Goal: Information Seeking & Learning: Learn about a topic

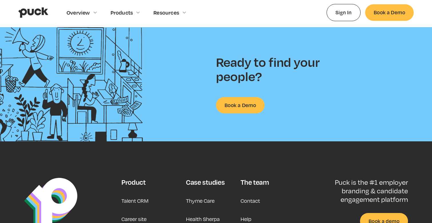
scroll to position [1484, 0]
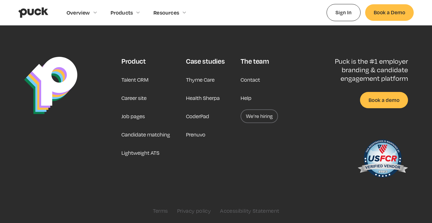
click at [188, 210] on link "Privacy policy" at bounding box center [194, 211] width 34 height 6
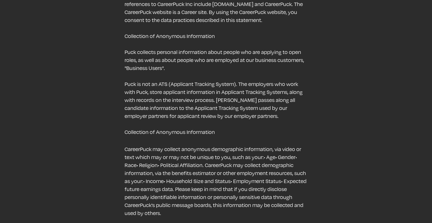
scroll to position [7, 0]
